Goal: Contribute content: Add original content to the website for others to see

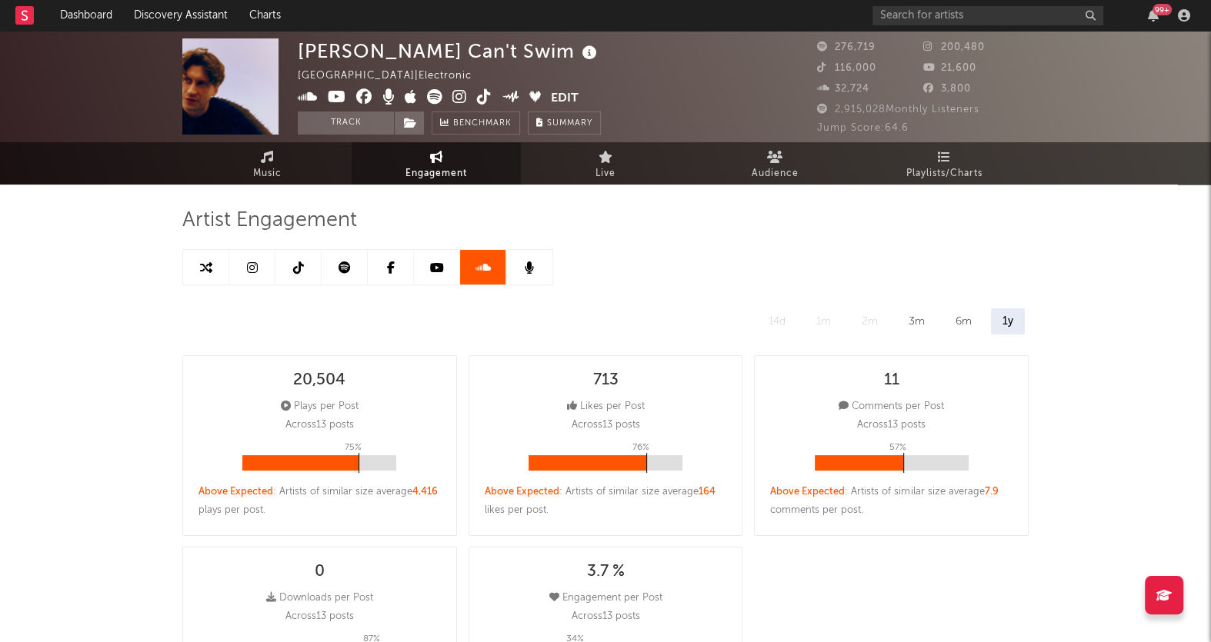
select select "6m"
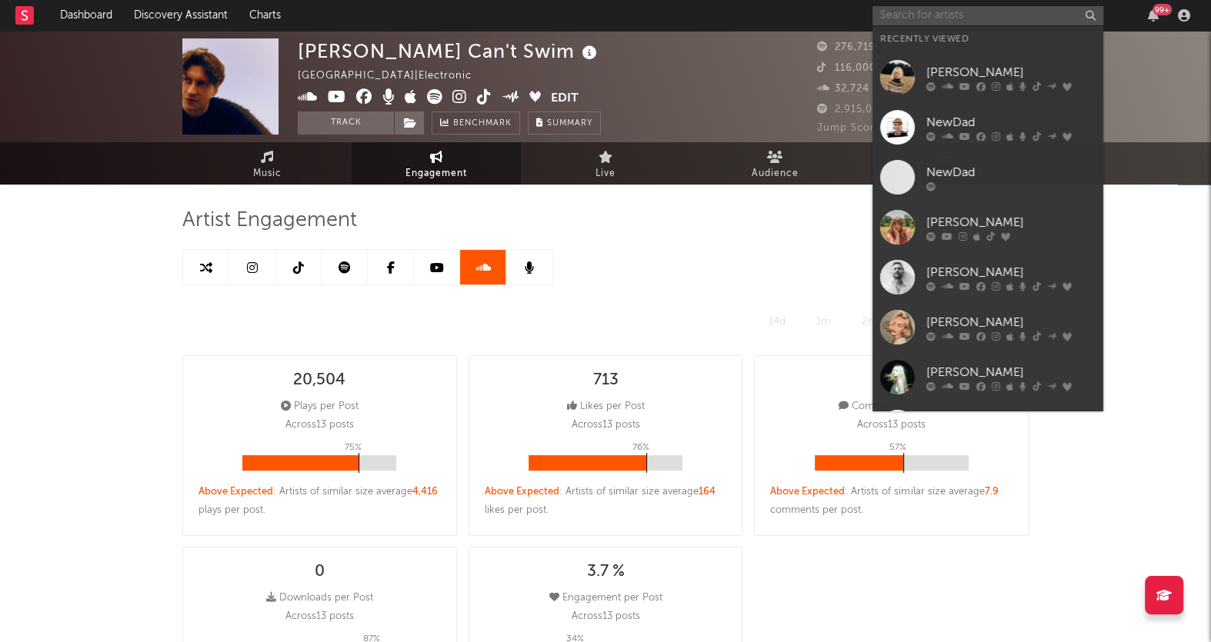
click at [1051, 19] on input "text" at bounding box center [987, 15] width 231 height 19
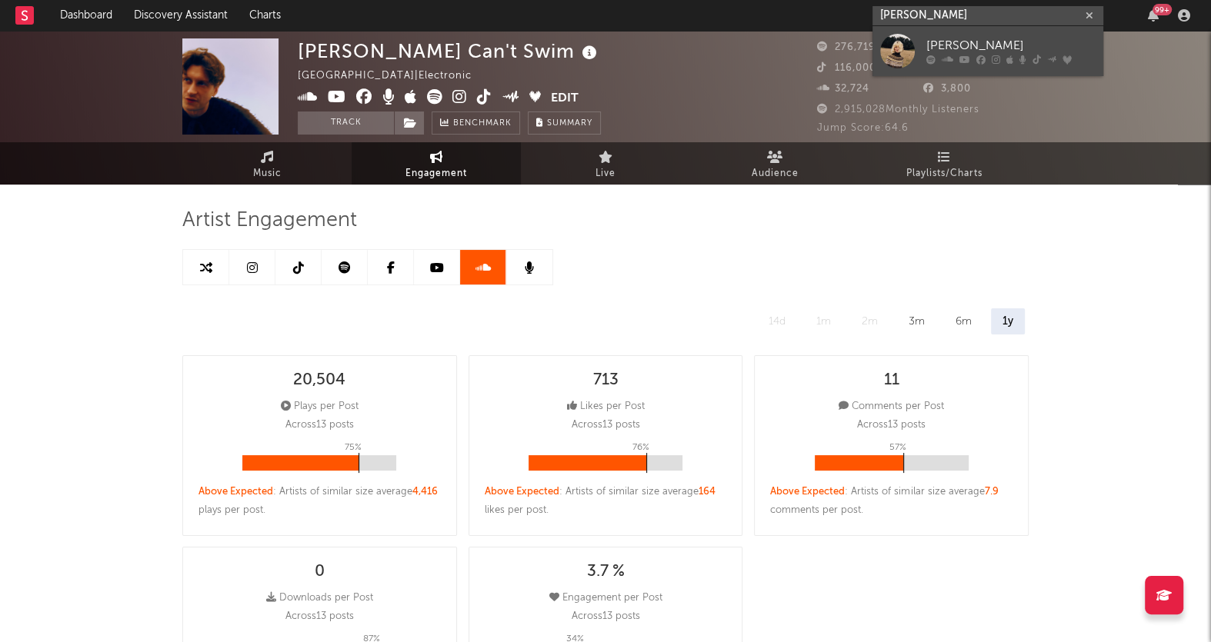
type input "[PERSON_NAME]"
click at [1041, 51] on div "[PERSON_NAME]" at bounding box center [1010, 46] width 169 height 18
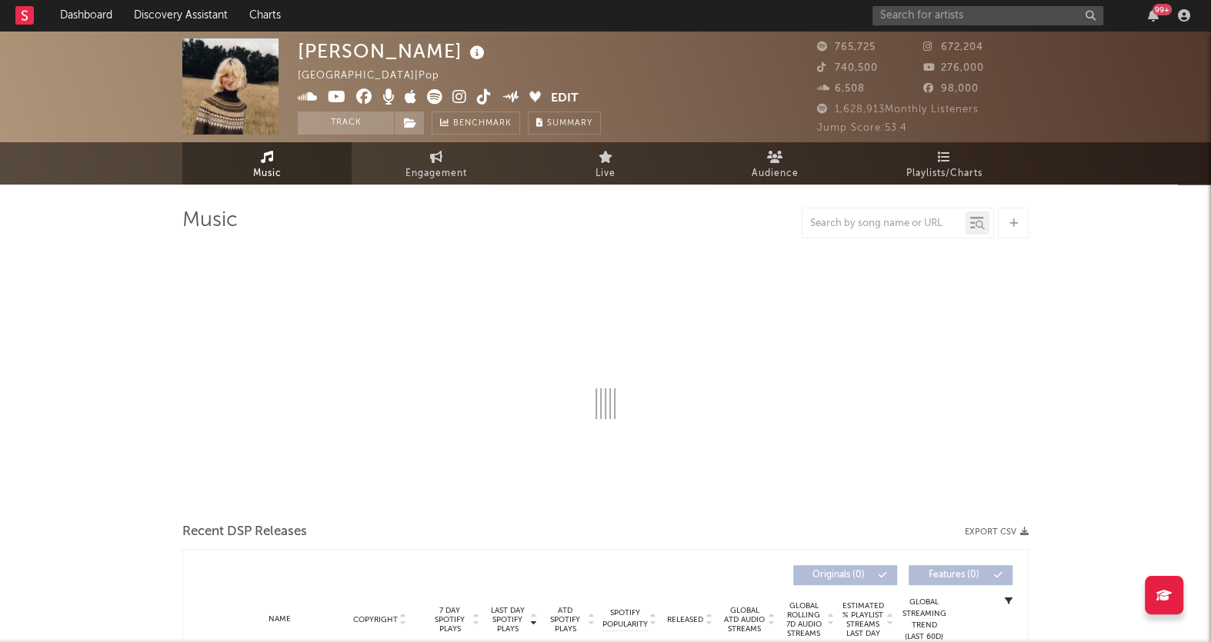
select select "6m"
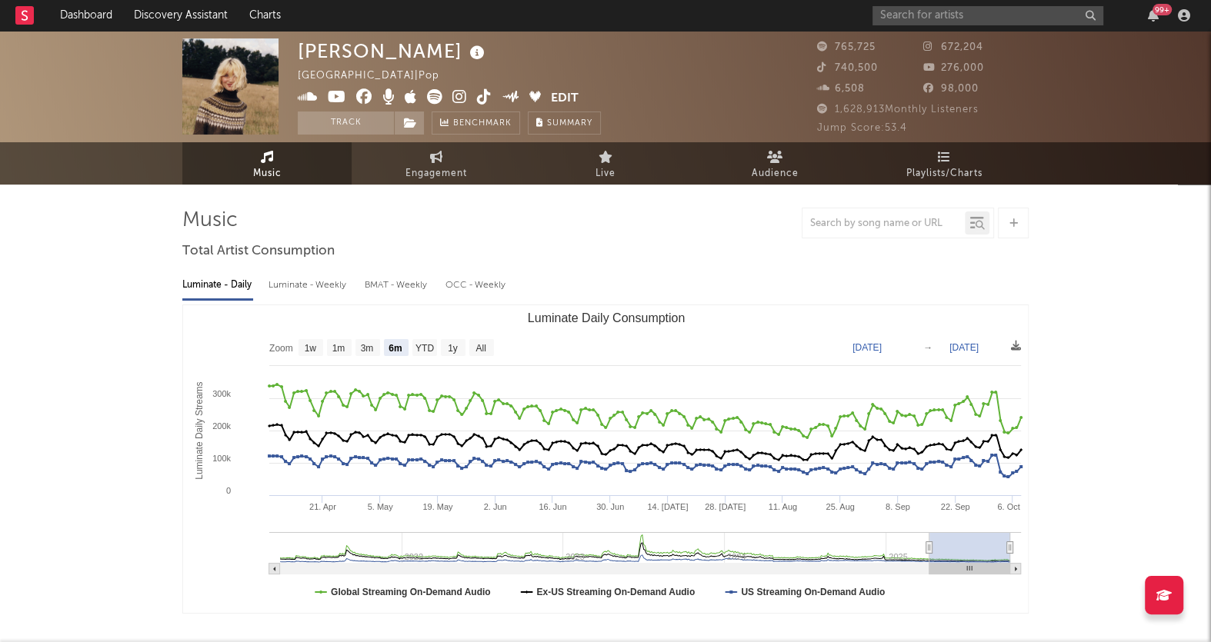
select select "6m"
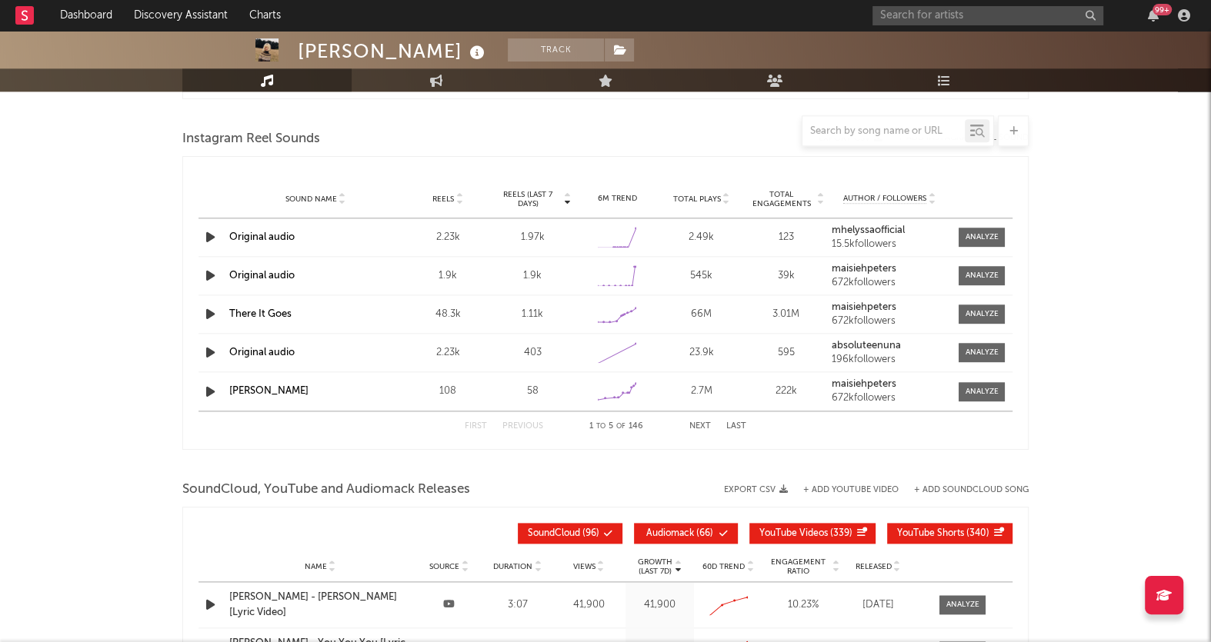
scroll to position [1390, 0]
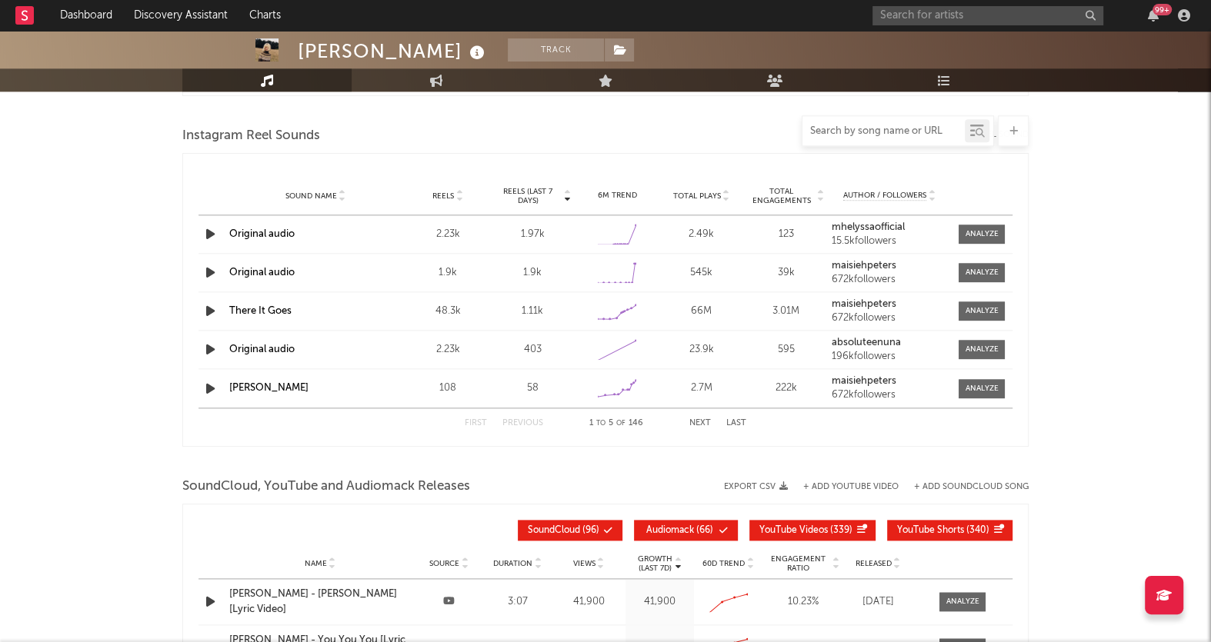
click at [926, 129] on input "text" at bounding box center [883, 131] width 162 height 12
paste input "[URL][DOMAIN_NAME]"
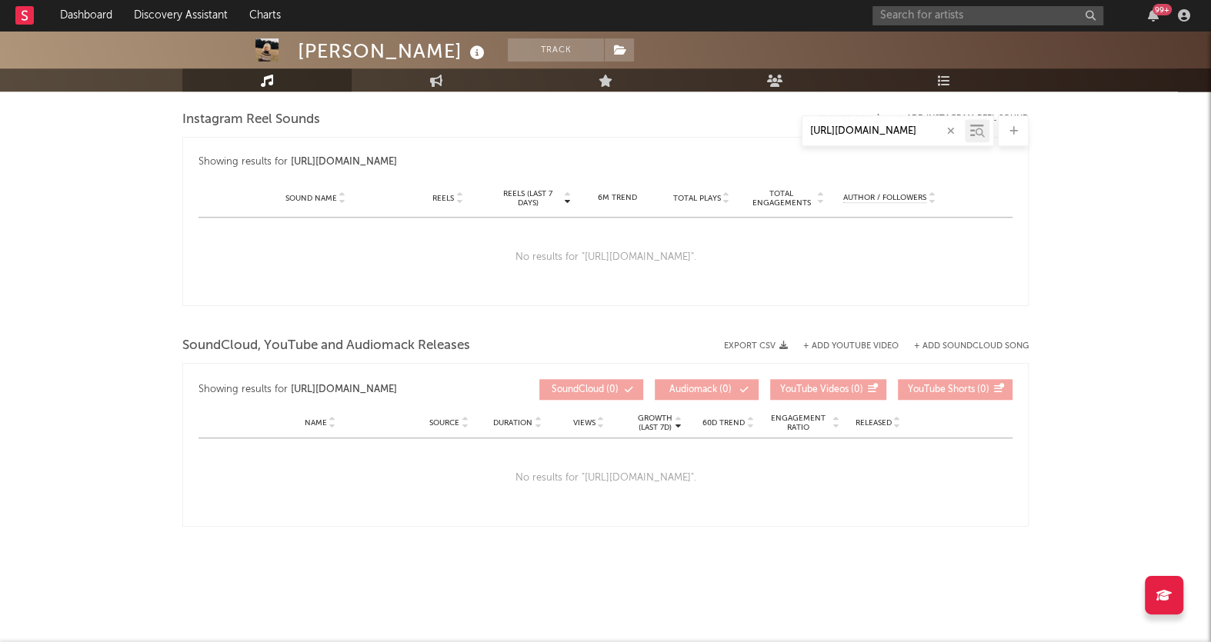
scroll to position [1001, 0]
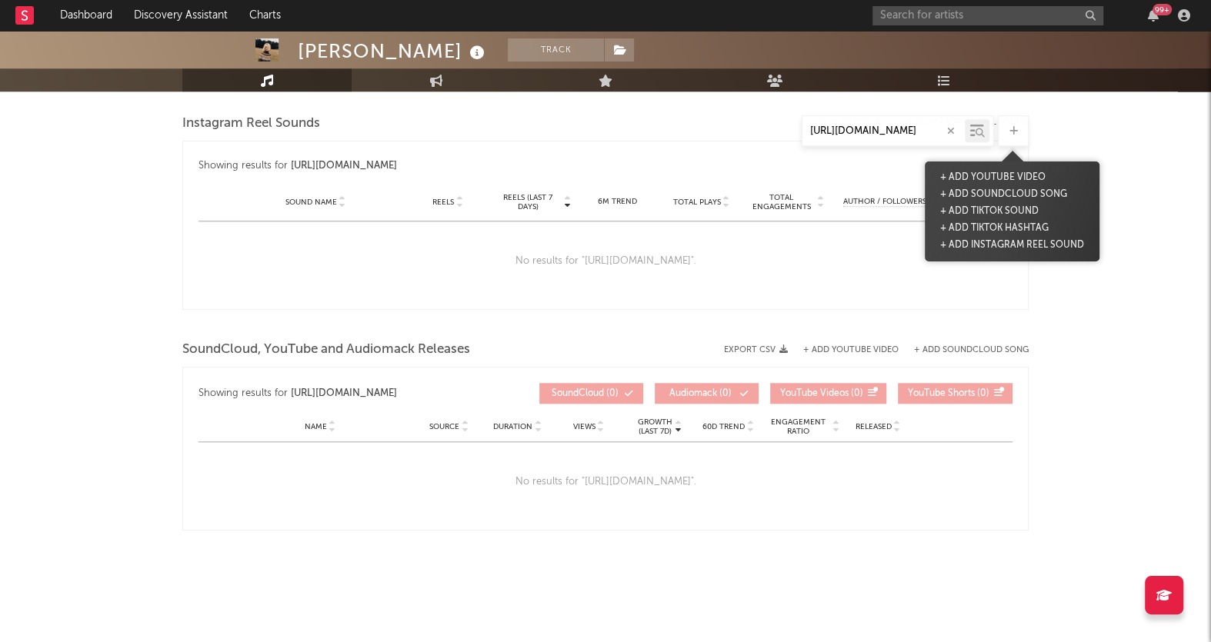
click at [1016, 124] on div at bounding box center [1013, 130] width 31 height 31
type input "[URL][DOMAIN_NAME]"
click at [1015, 243] on button "+ Add Instagram Reel Sound" at bounding box center [1012, 245] width 152 height 17
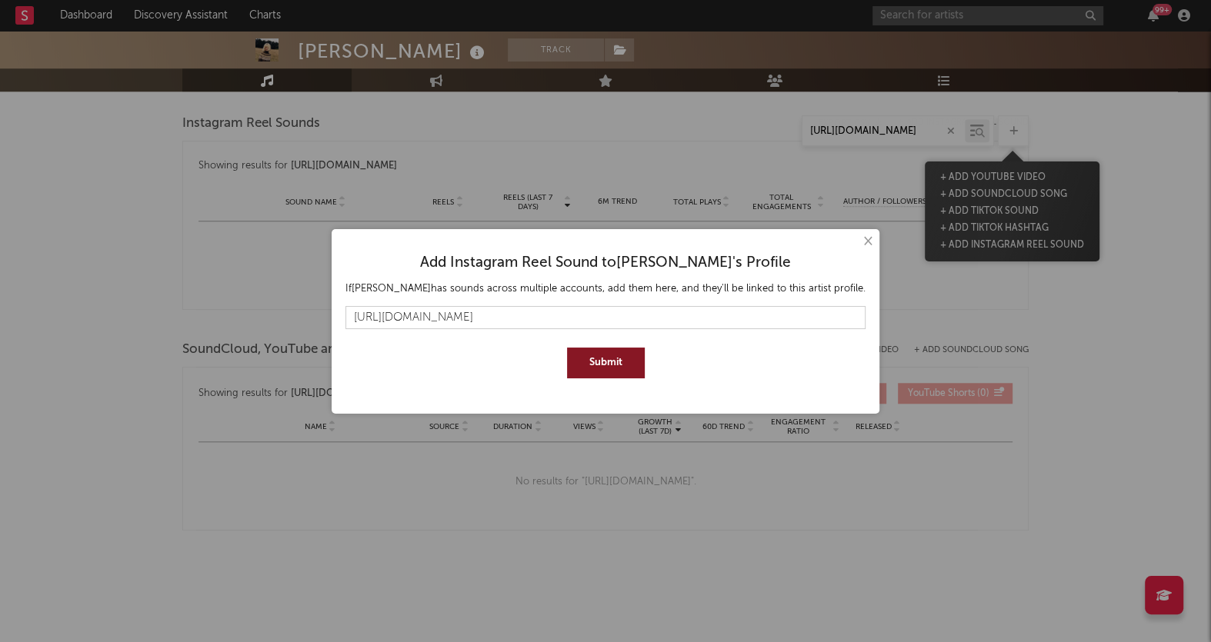
type input "[URL][DOMAIN_NAME]"
click at [596, 369] on button "Submit" at bounding box center [606, 363] width 78 height 31
click at [859, 241] on button "×" at bounding box center [867, 241] width 17 height 17
